Goal: Check status: Check status

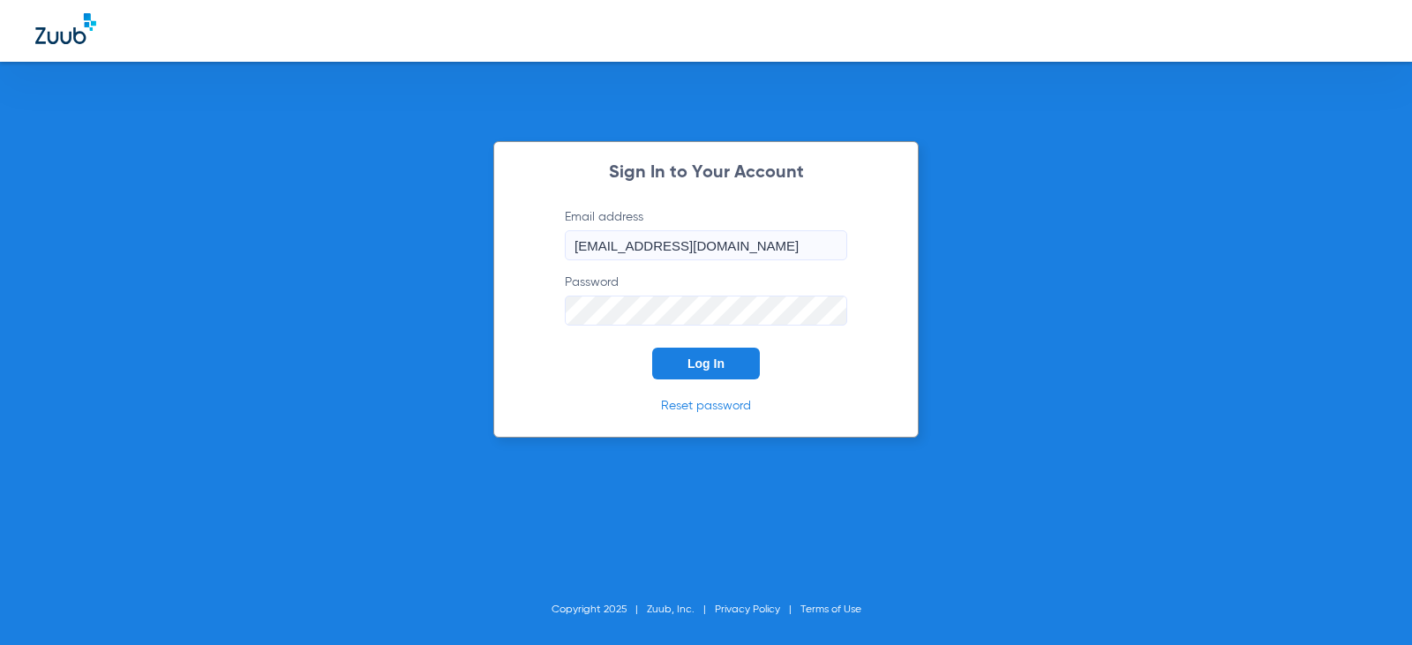
click at [694, 357] on span "Log In" at bounding box center [706, 364] width 37 height 14
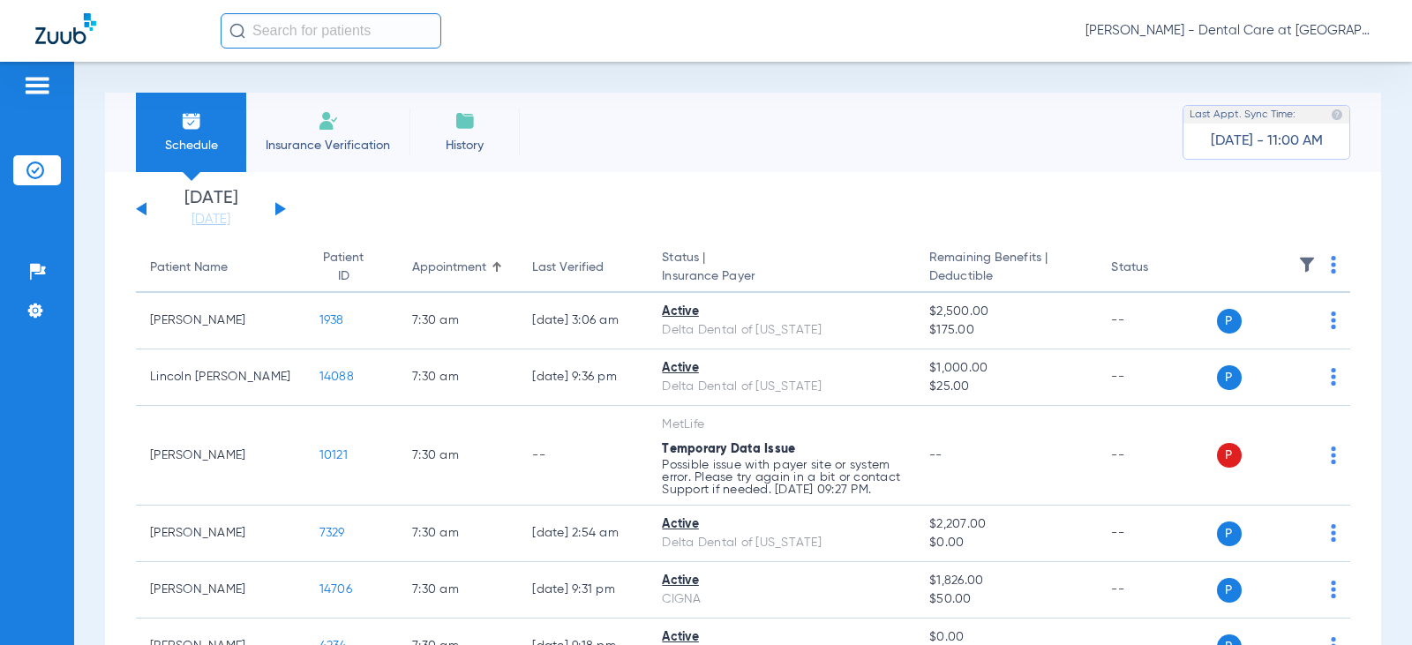
click at [282, 211] on button at bounding box center [280, 208] width 11 height 13
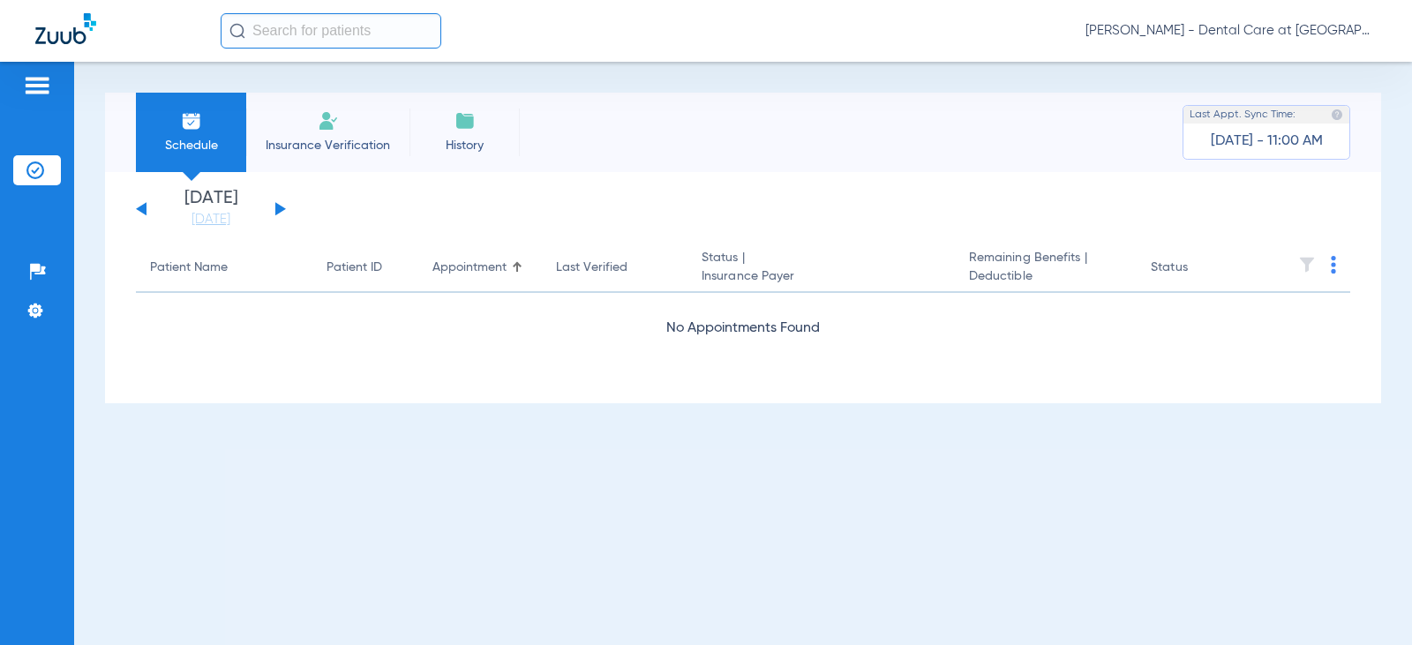
click at [282, 211] on button at bounding box center [280, 208] width 11 height 13
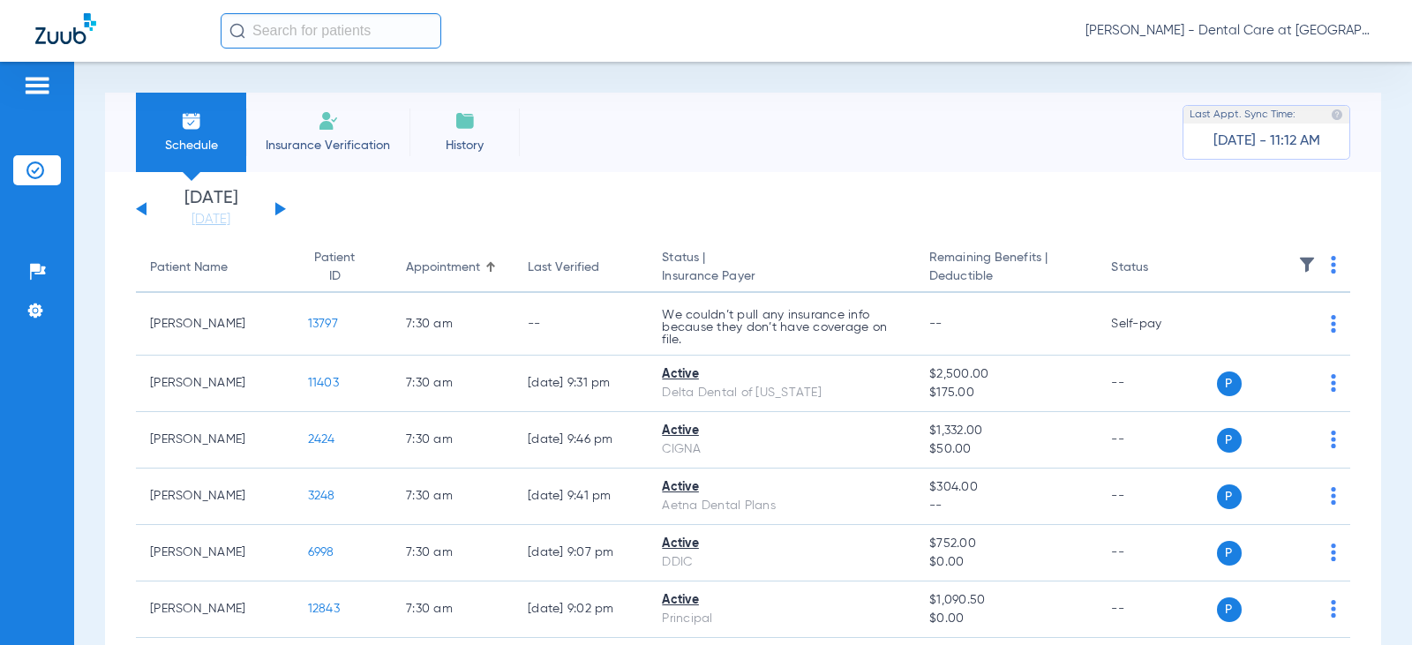
click at [703, 117] on div "Schedule Insurance Verification History Last Appt. Sync Time: [DATE] - 11:12 AM" at bounding box center [743, 132] width 1276 height 79
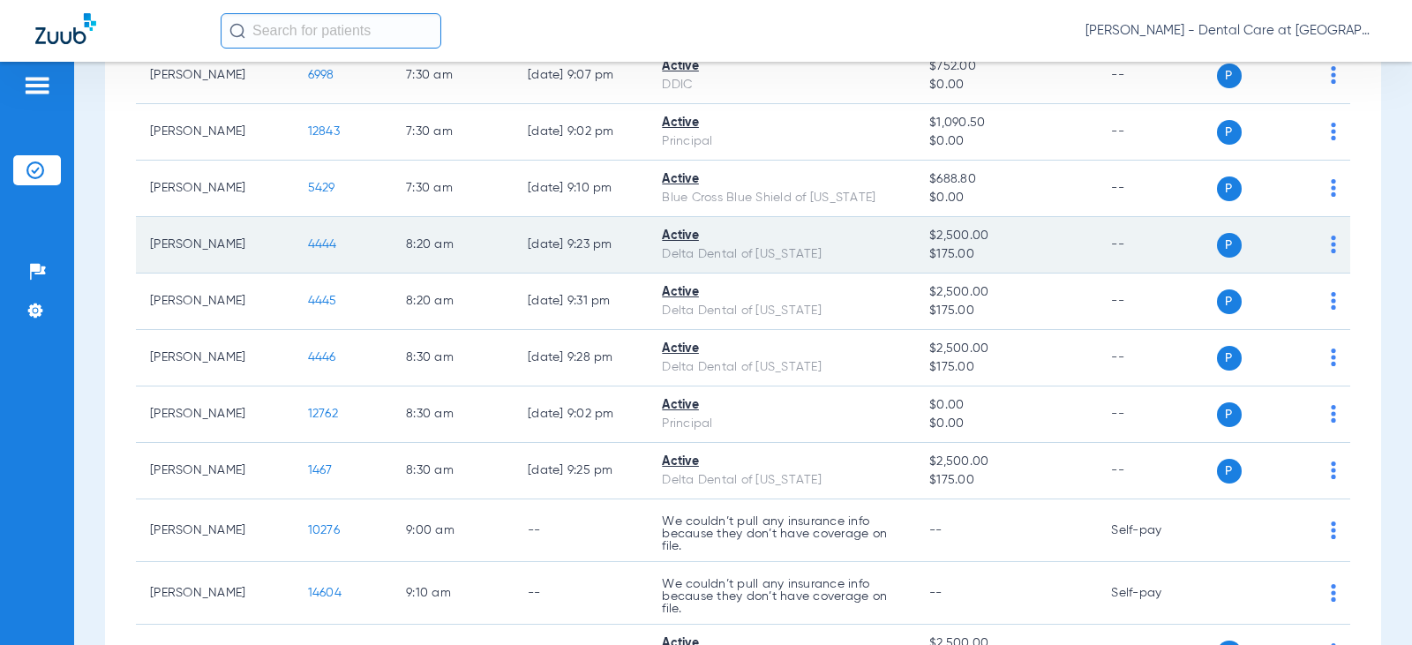
scroll to position [706, 0]
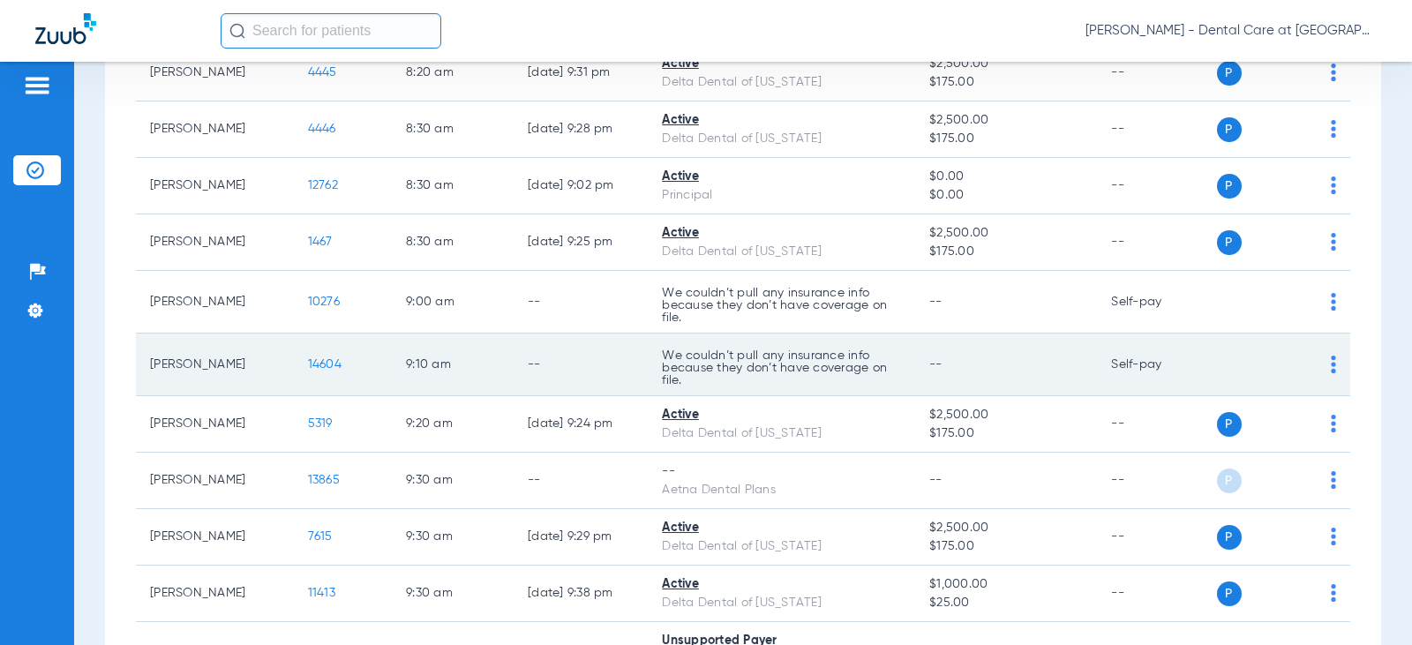
click at [525, 361] on td "--" at bounding box center [581, 365] width 134 height 63
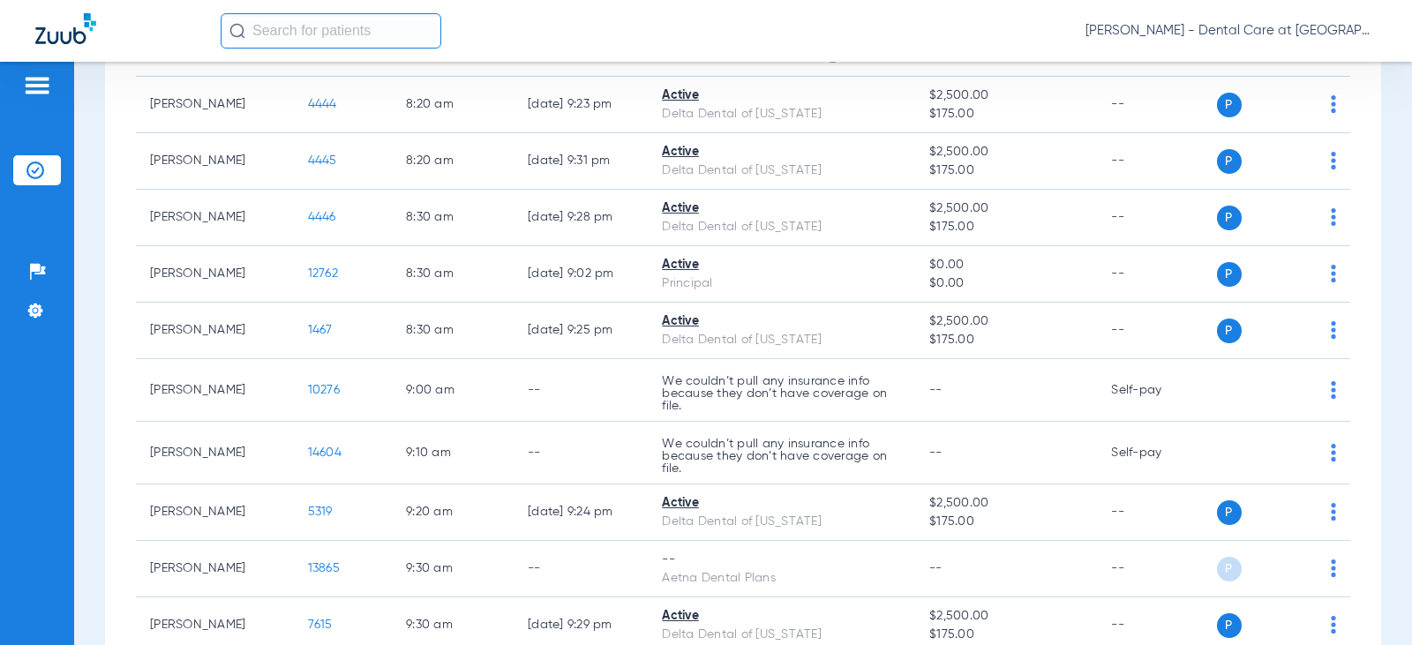
scroll to position [530, 0]
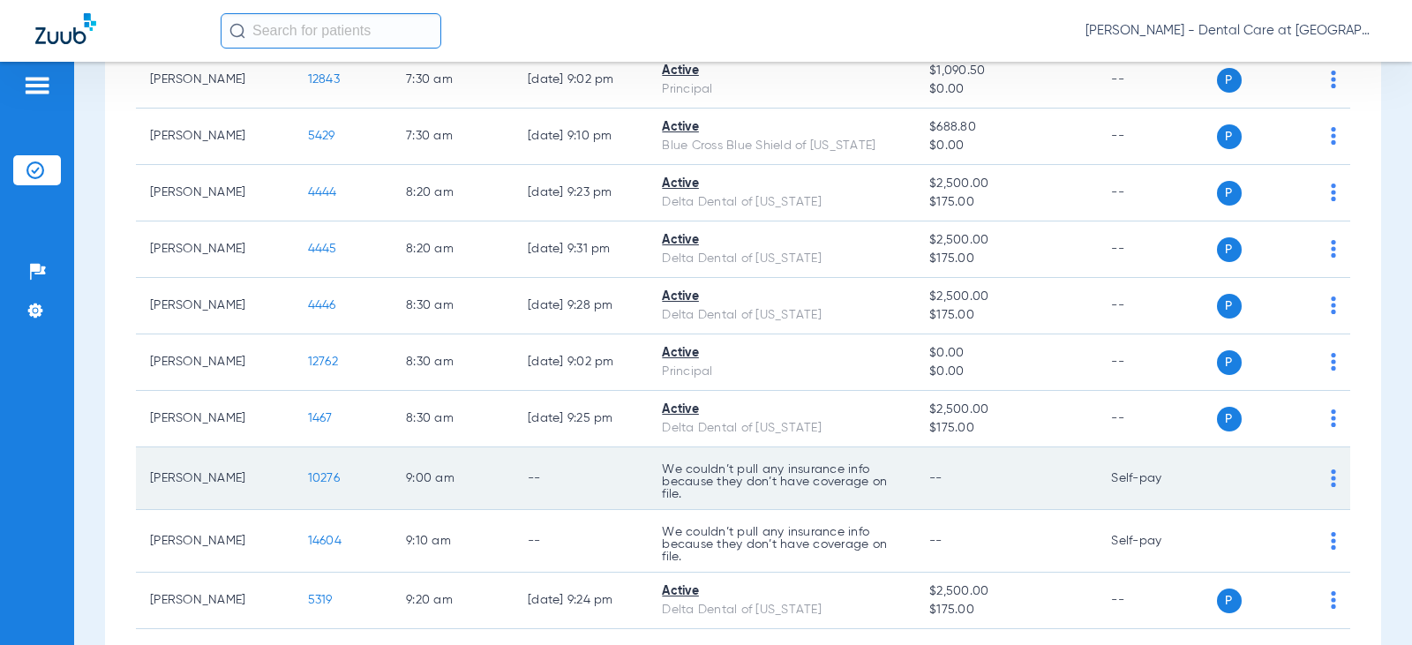
click at [574, 462] on td "--" at bounding box center [581, 478] width 134 height 63
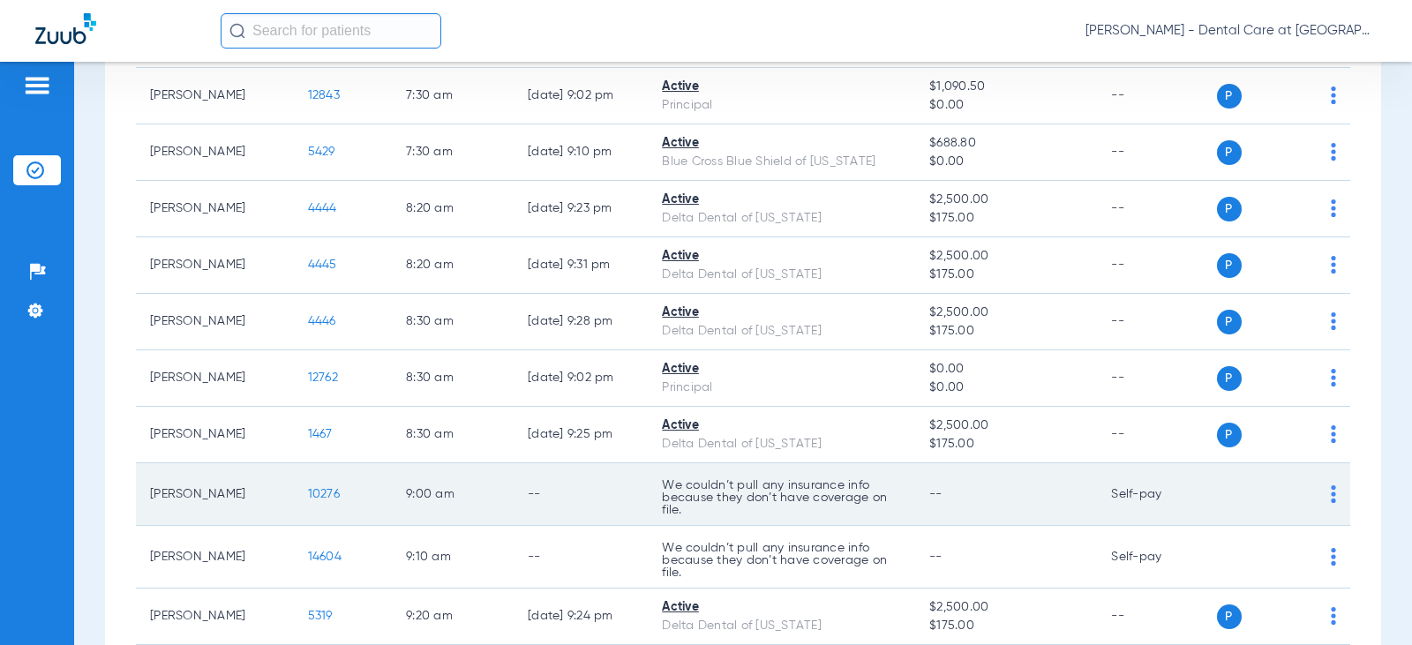
scroll to position [545, 0]
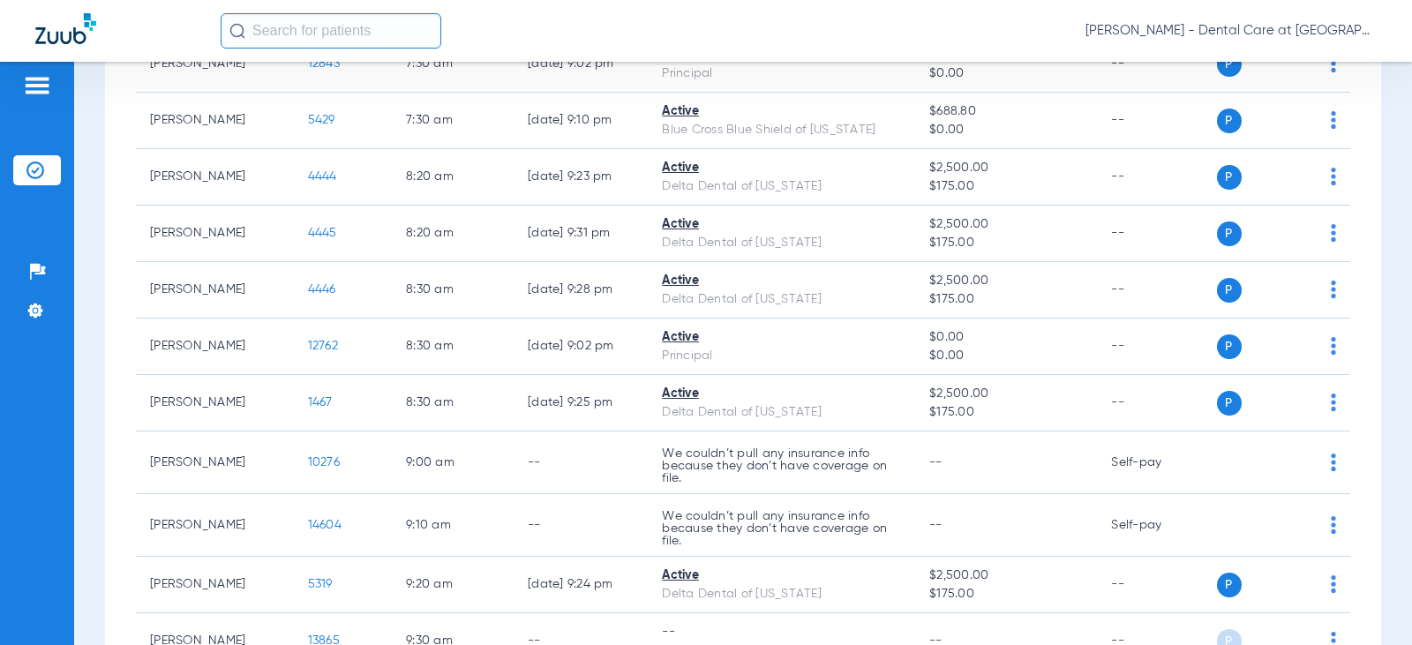
click at [262, 31] on input "text" at bounding box center [331, 30] width 221 height 35
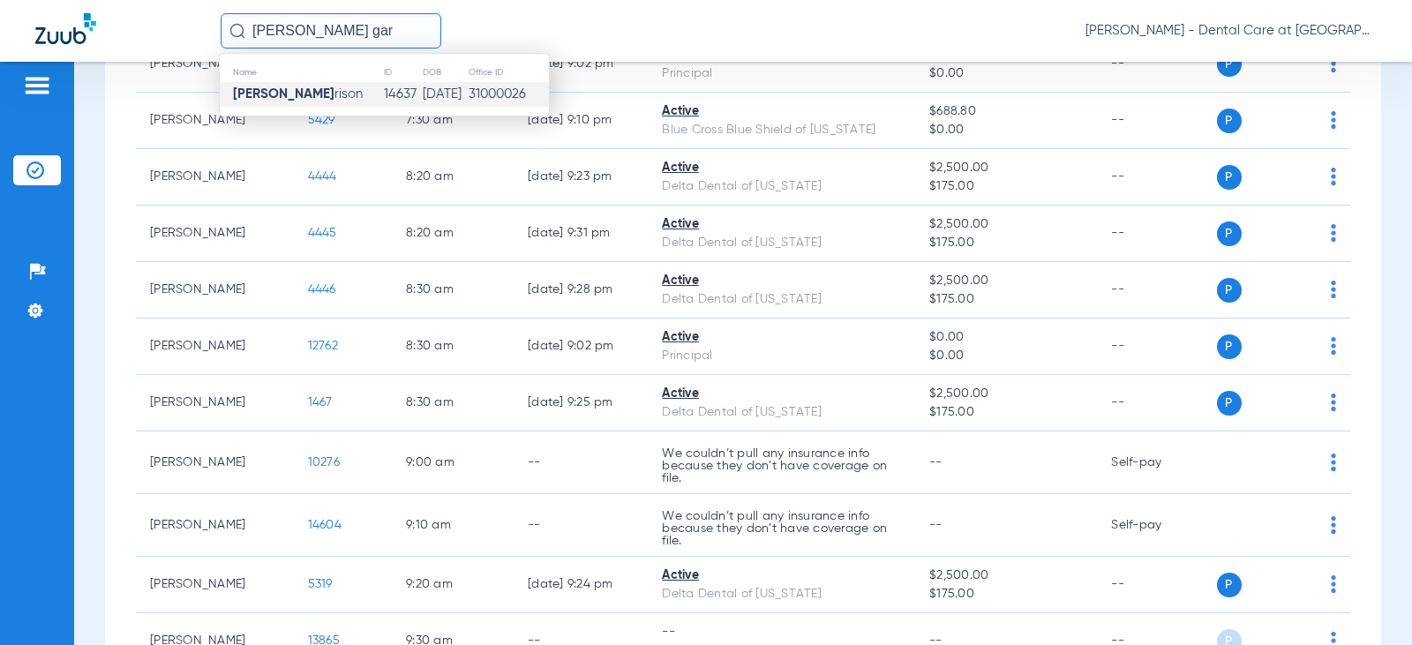
type input "[PERSON_NAME] gar"
click at [422, 90] on td "[DATE]" at bounding box center [445, 94] width 46 height 25
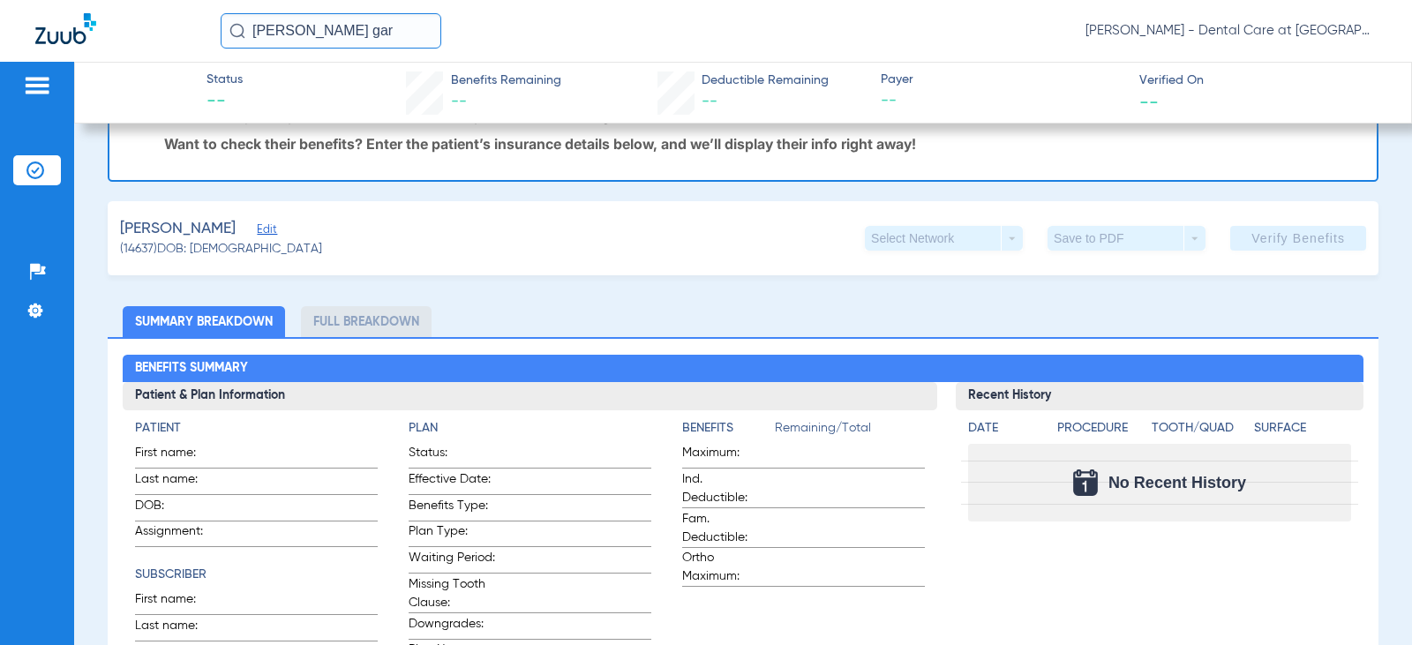
scroll to position [265, 0]
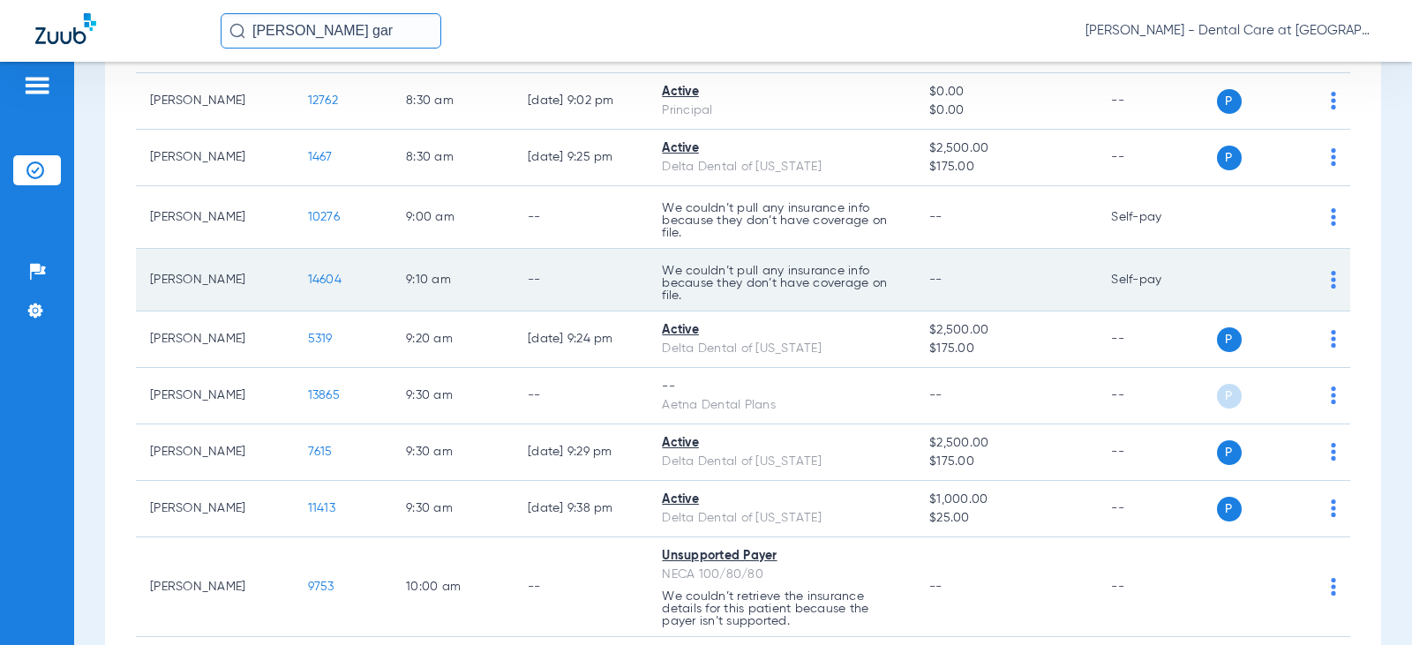
scroll to position [794, 0]
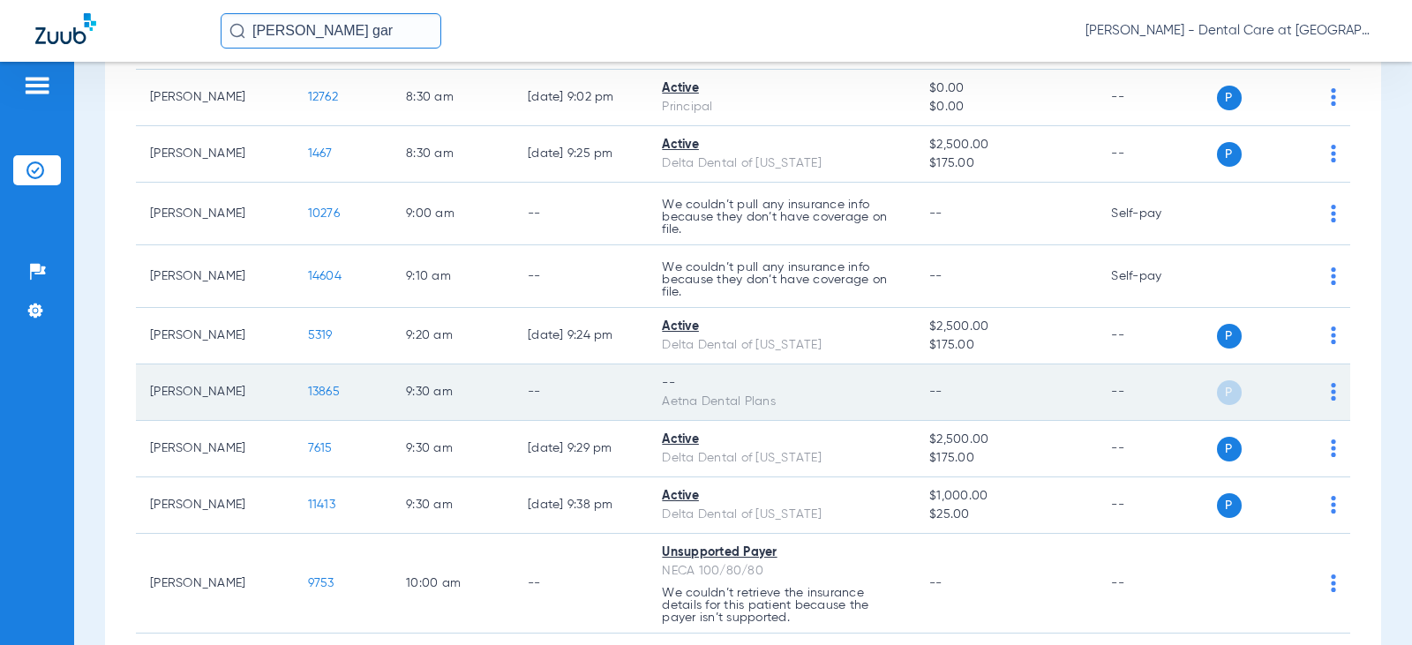
click at [490, 416] on td "9:30 AM" at bounding box center [453, 393] width 122 height 56
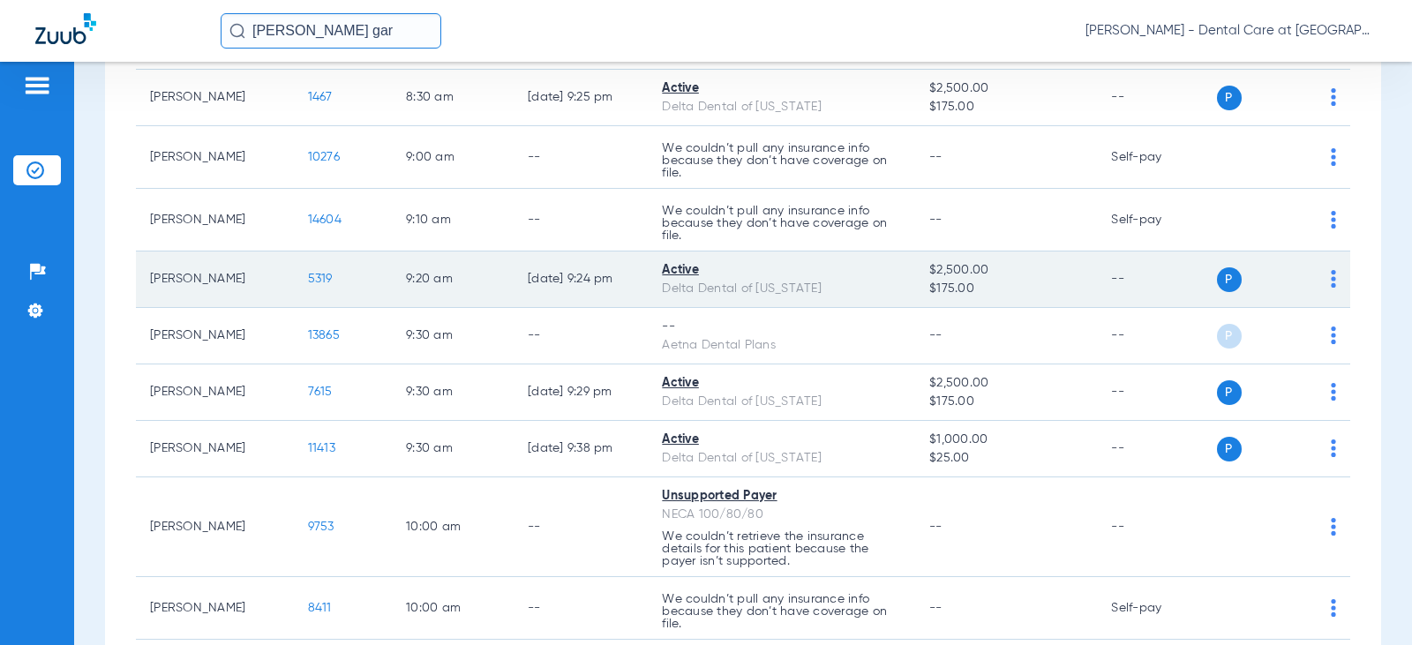
scroll to position [883, 0]
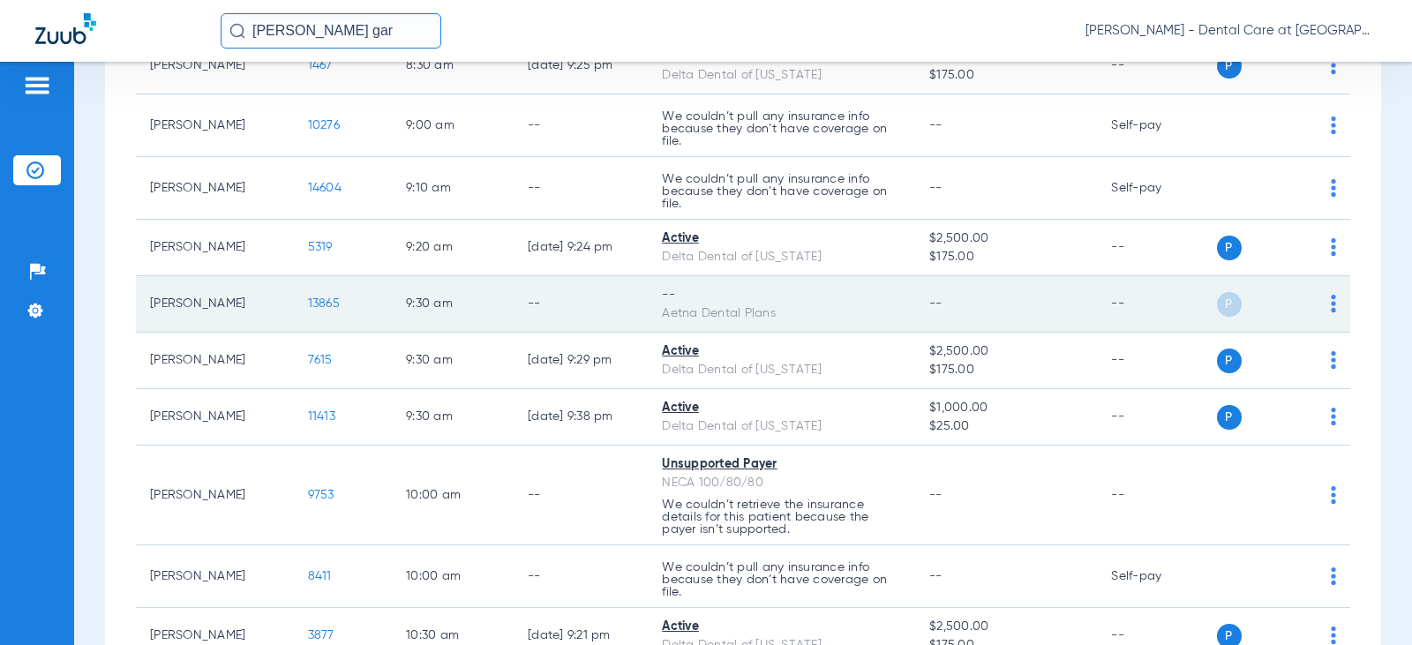
click at [406, 312] on td "9:30 AM" at bounding box center [453, 304] width 122 height 56
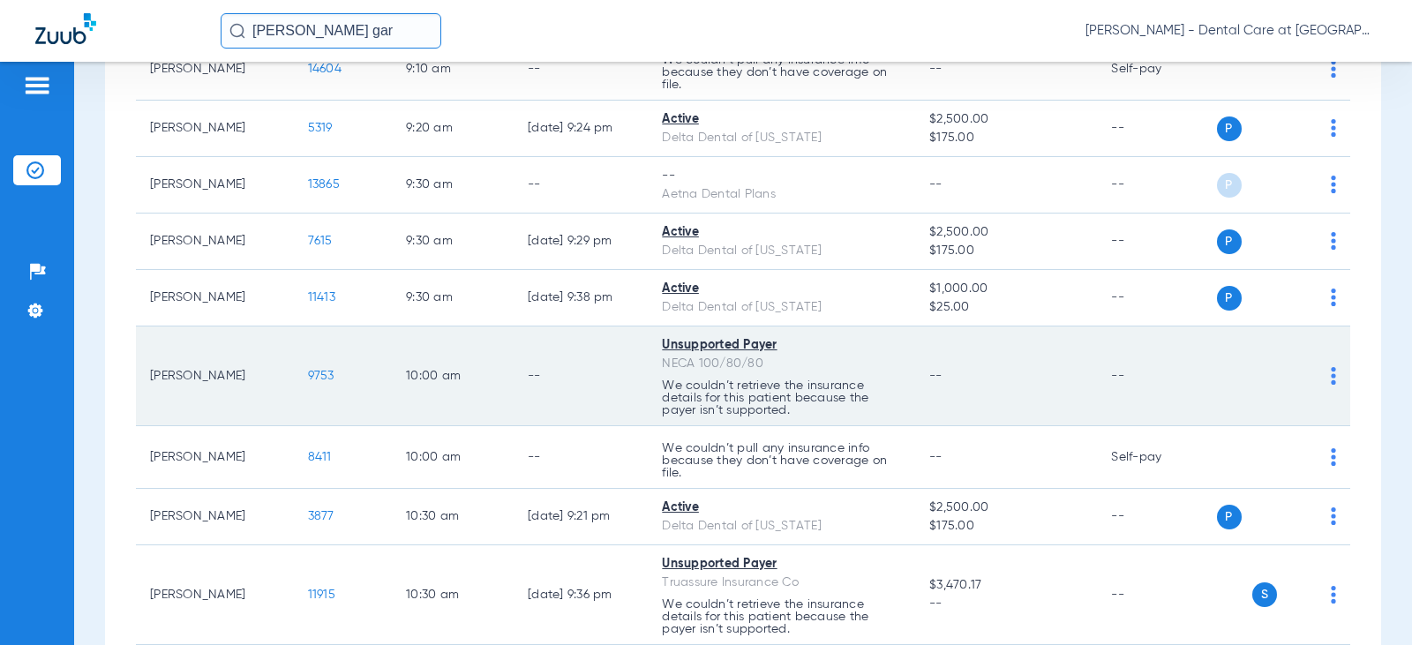
scroll to position [971, 0]
